Goal: Navigation & Orientation: Understand site structure

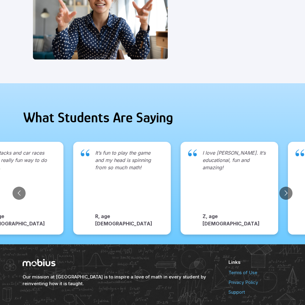
scroll to position [626, 0]
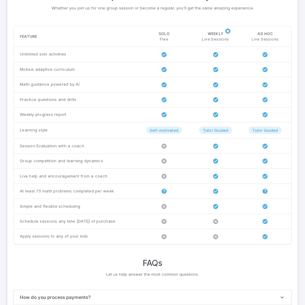
scroll to position [467, 0]
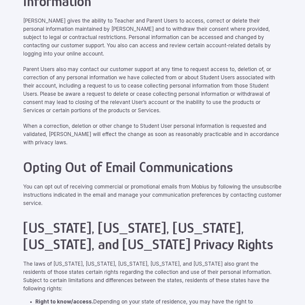
scroll to position [2742, 0]
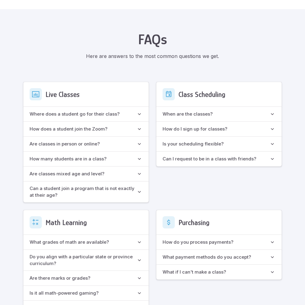
scroll to position [541, 0]
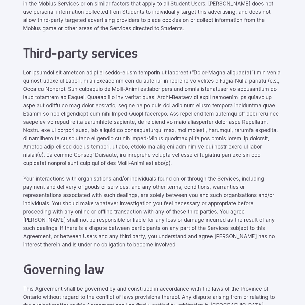
scroll to position [2742, 0]
